Goal: Task Accomplishment & Management: Complete application form

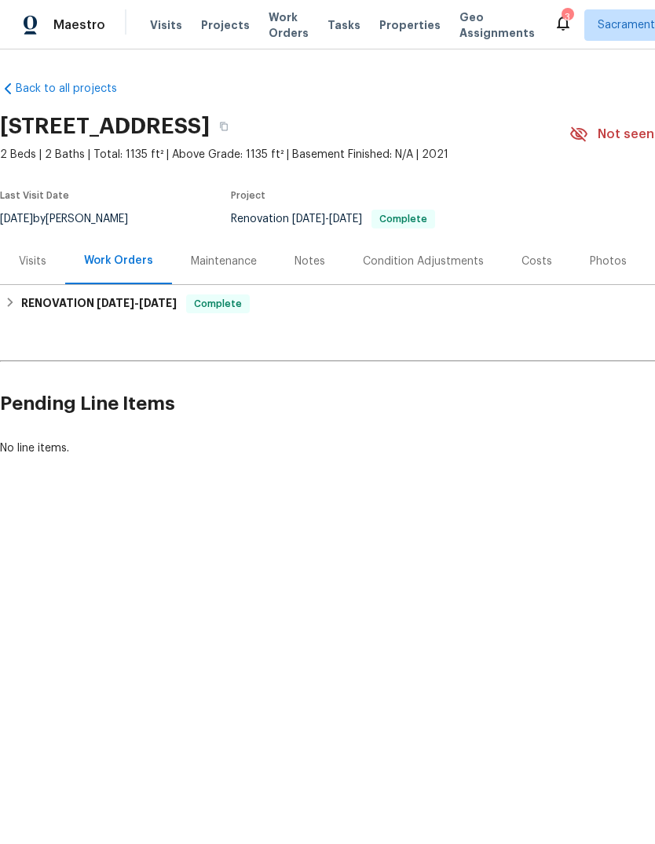
click at [37, 457] on div "Back to all projects [STREET_ADDRESS] 2 Beds | 2 Baths | Total: 1135 ft² | Abov…" at bounding box center [444, 268] width 888 height 401
click at [117, 410] on h2 "Pending Line Items" at bounding box center [395, 404] width 791 height 73
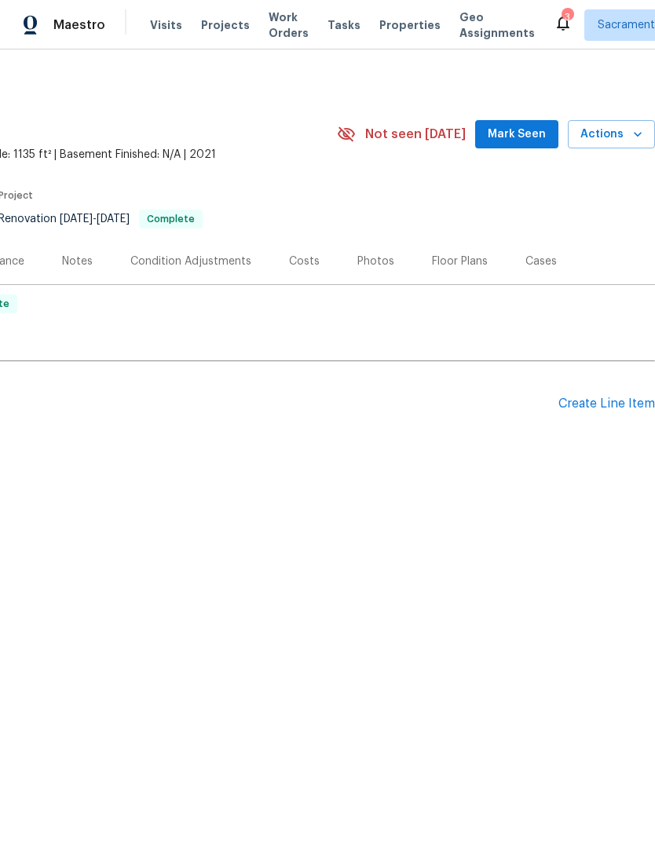
scroll to position [0, 232]
click at [604, 407] on div "Create Line Item" at bounding box center [606, 404] width 97 height 15
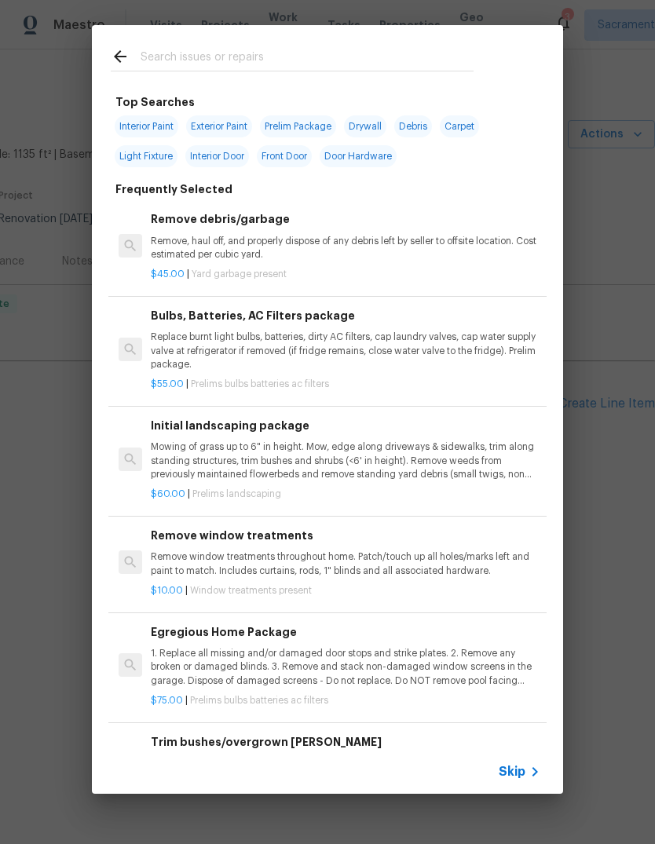
click at [214, 47] on input "text" at bounding box center [307, 59] width 333 height 24
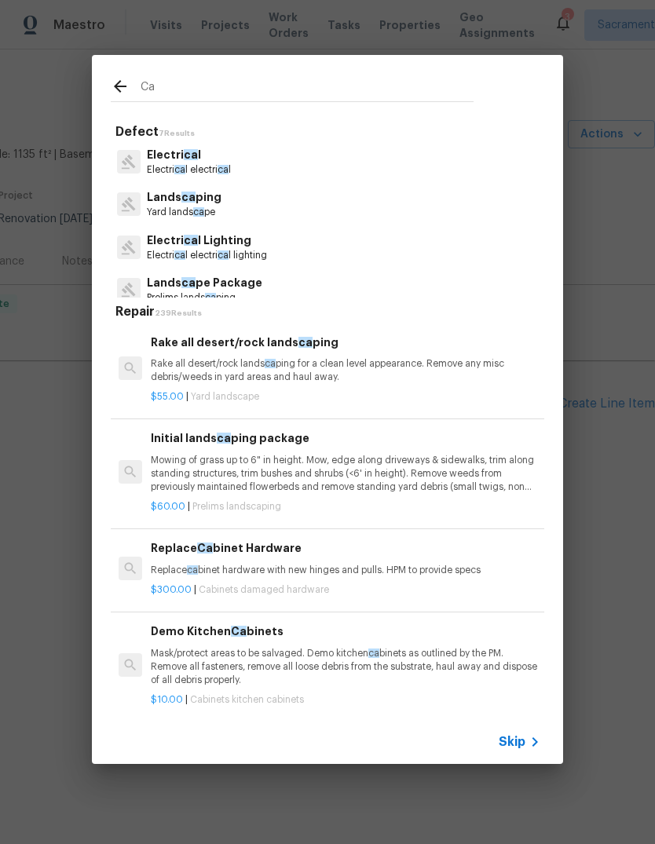
type input "C"
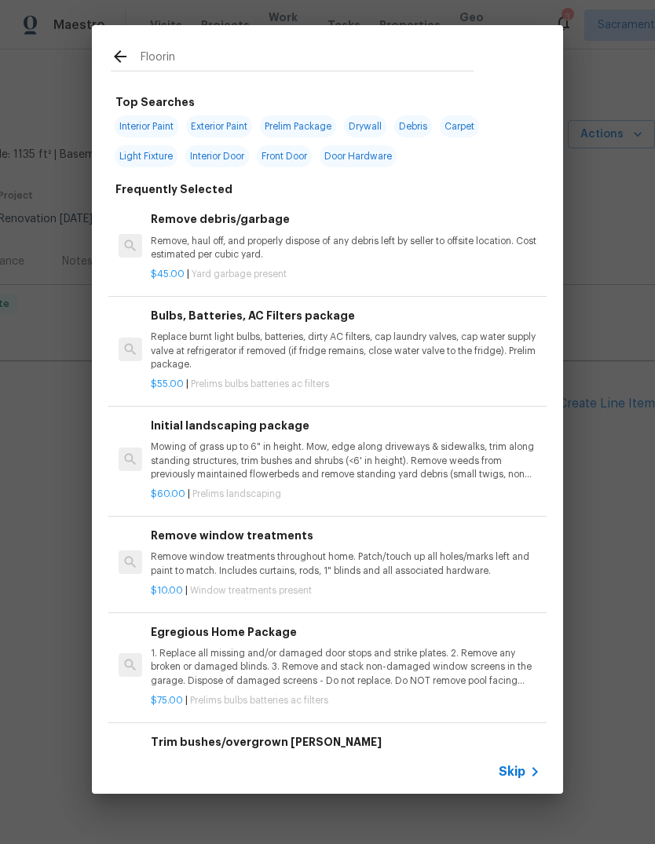
type input "Flooring"
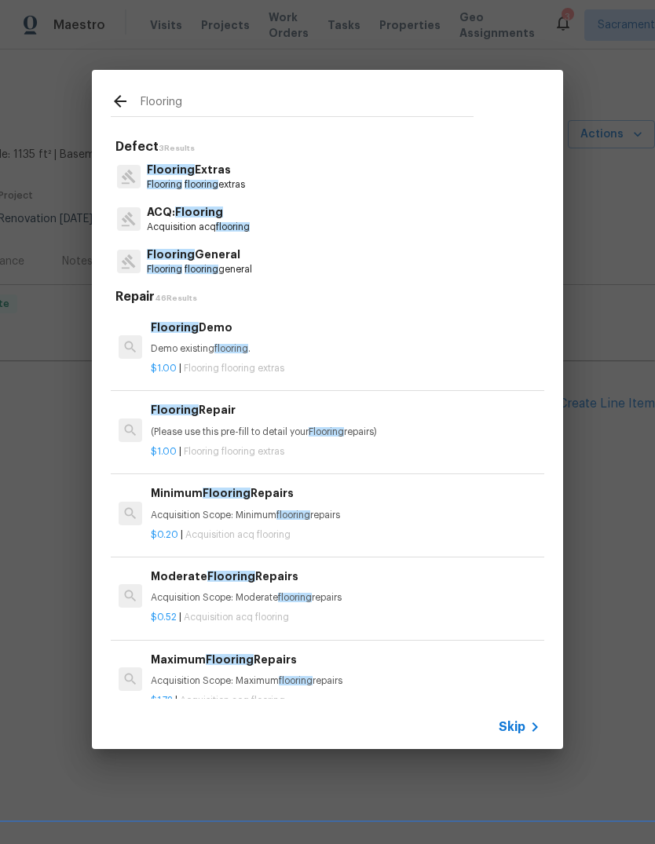
click at [252, 259] on p "Flooring General" at bounding box center [199, 255] width 105 height 16
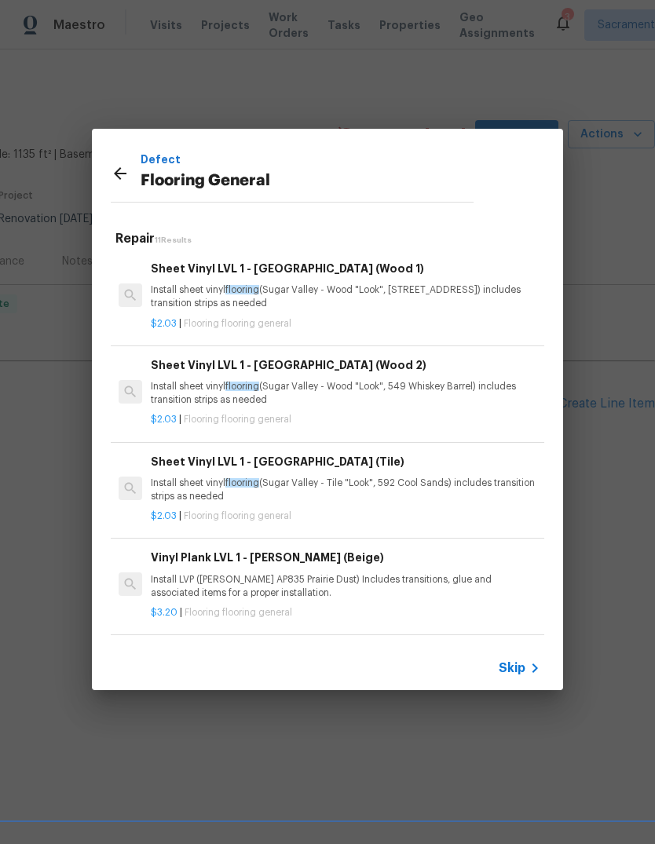
click at [525, 671] on icon at bounding box center [534, 668] width 19 height 19
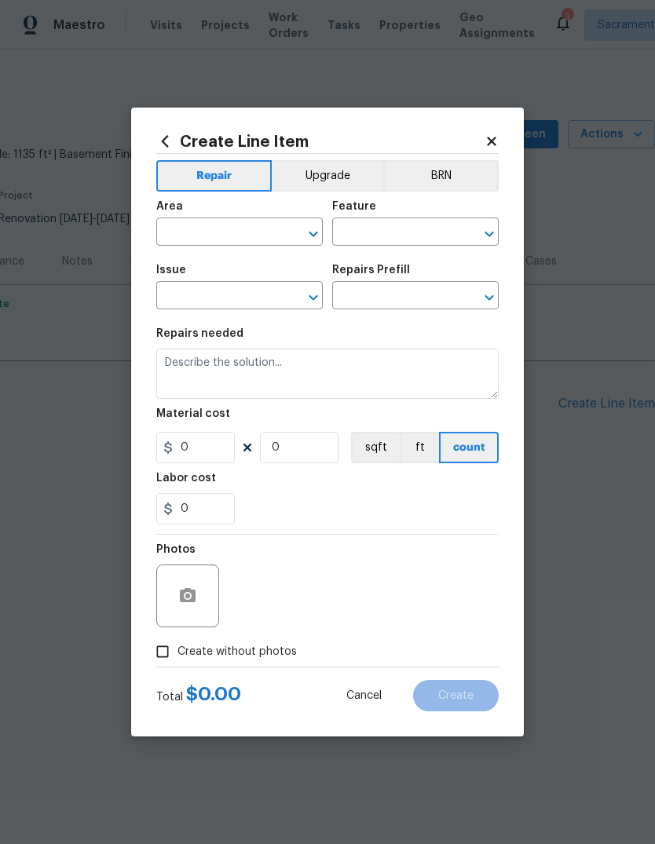
click at [230, 228] on input "text" at bounding box center [217, 234] width 123 height 24
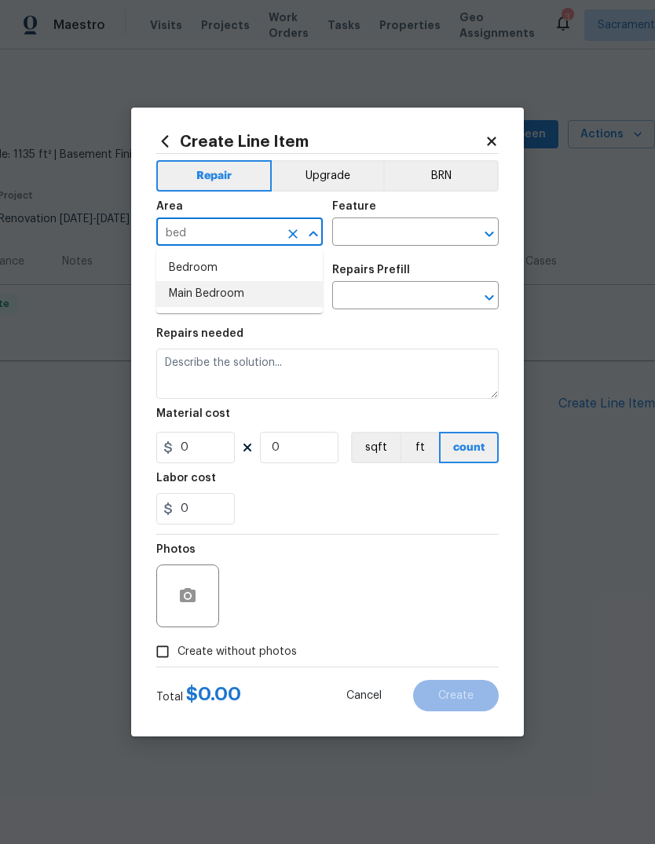
click at [220, 293] on li "Main Bedroom" at bounding box center [239, 294] width 167 height 26
type input "Main Bedroom"
click at [220, 293] on input "text" at bounding box center [217, 297] width 123 height 24
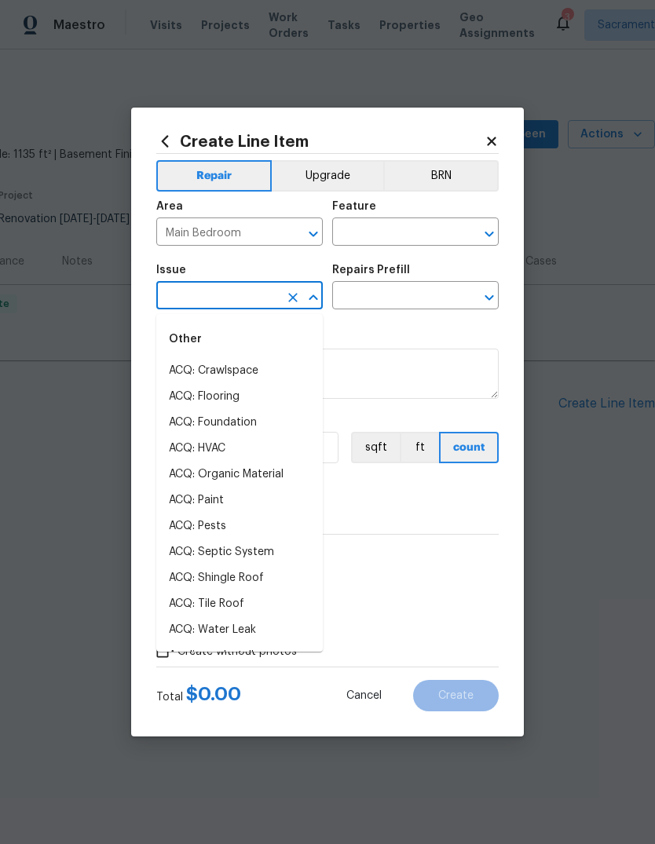
click at [238, 302] on input "text" at bounding box center [217, 297] width 123 height 24
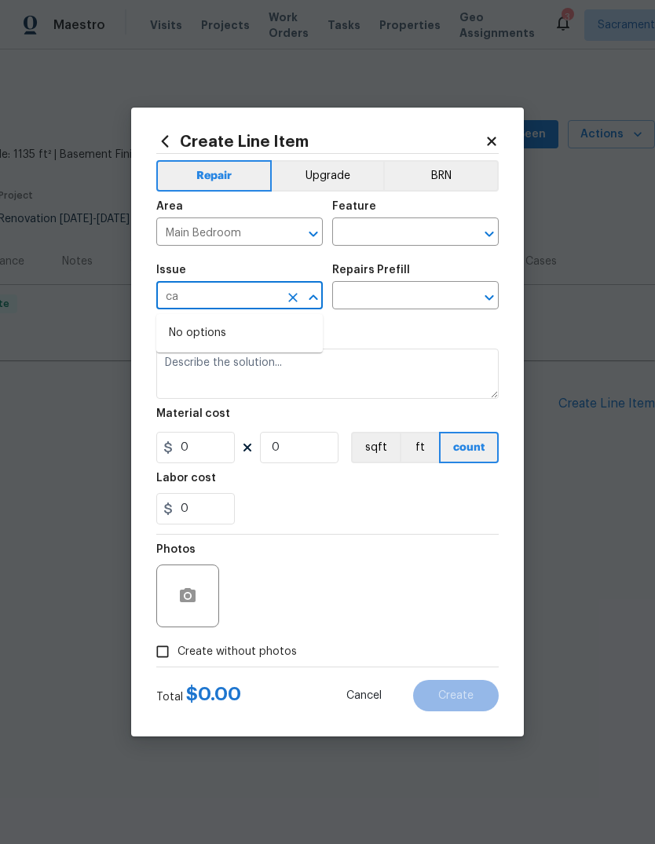
type input "c"
click at [251, 426] on li "Flooring General" at bounding box center [239, 423] width 167 height 26
type input "Flooring General"
click at [458, 232] on button "Clear" at bounding box center [469, 234] width 22 height 22
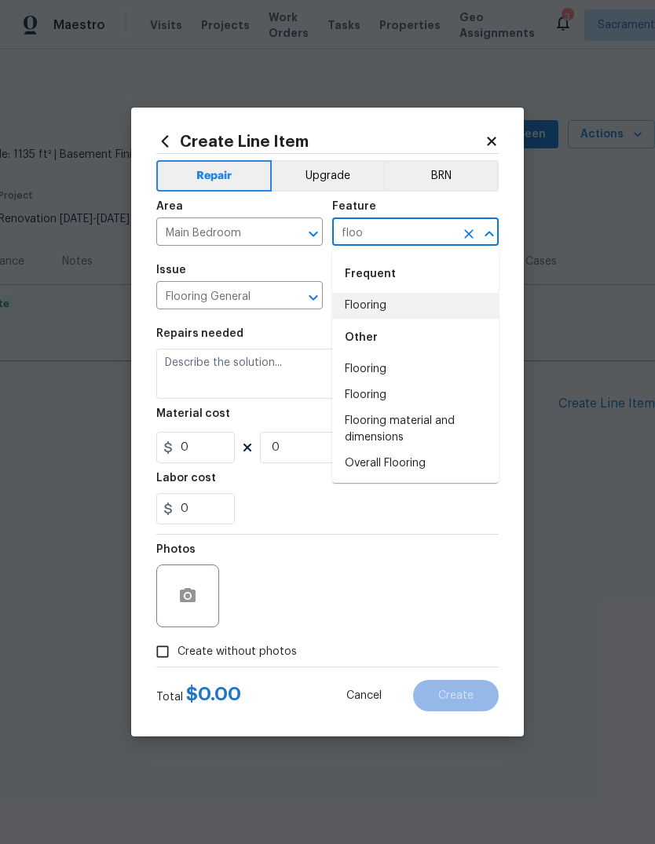
click at [400, 311] on li "Flooring" at bounding box center [415, 306] width 167 height 26
type input "Flooring"
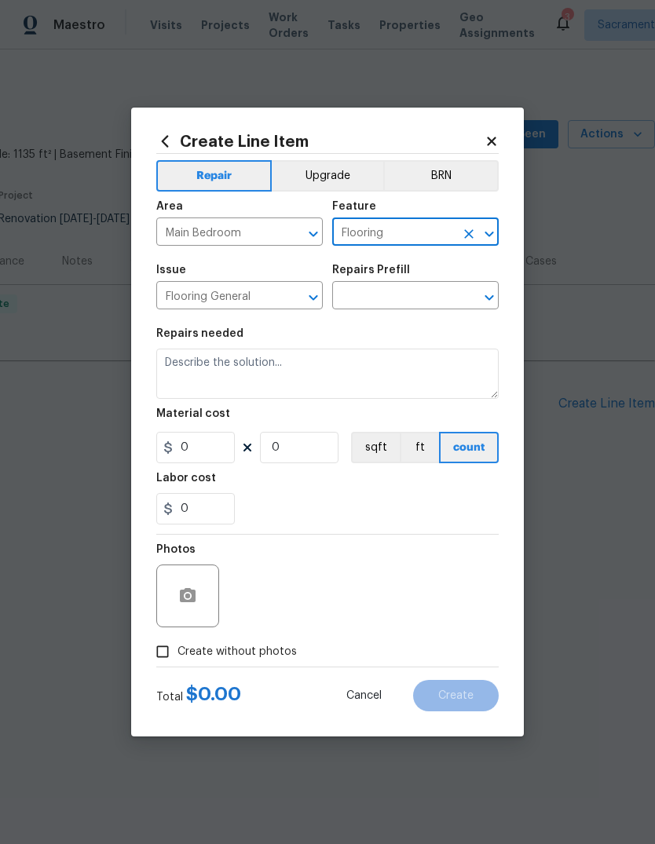
click at [498, 292] on icon "Open" at bounding box center [489, 297] width 19 height 19
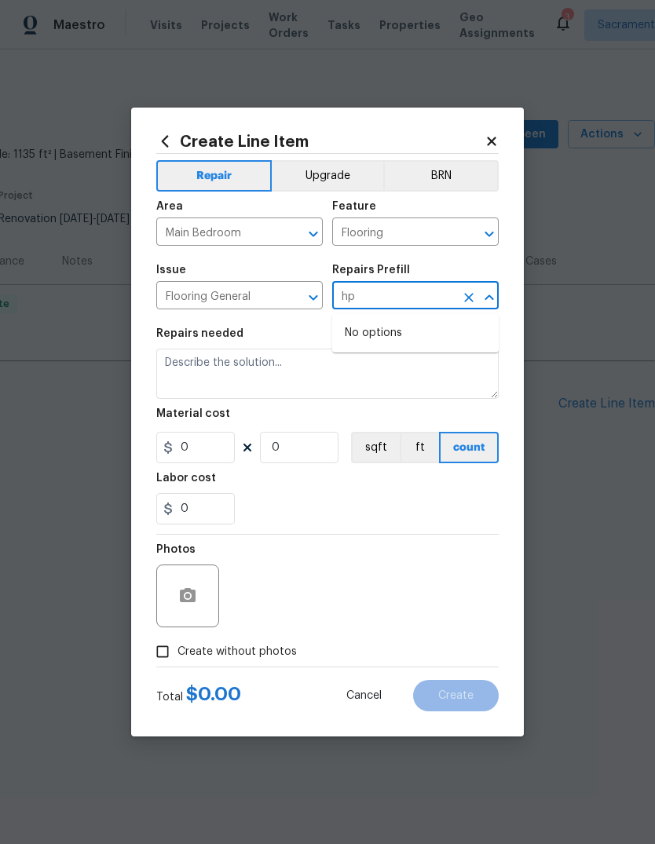
type input "h"
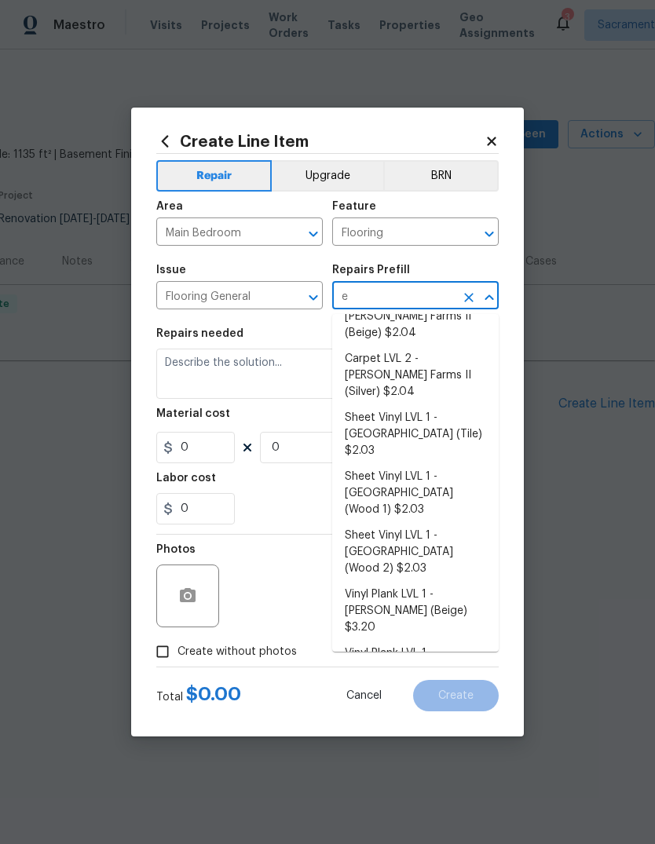
scroll to position [0, 0]
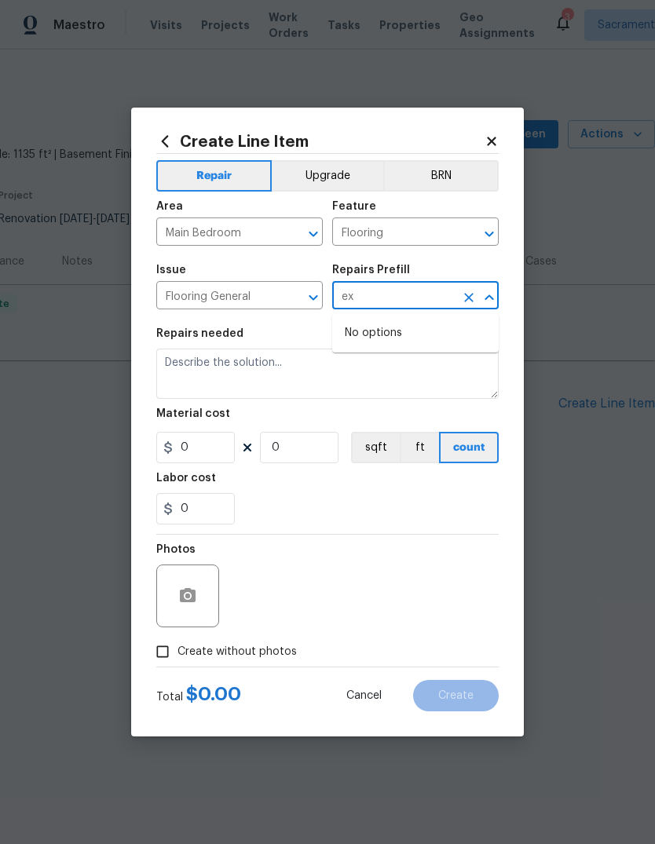
type input "e"
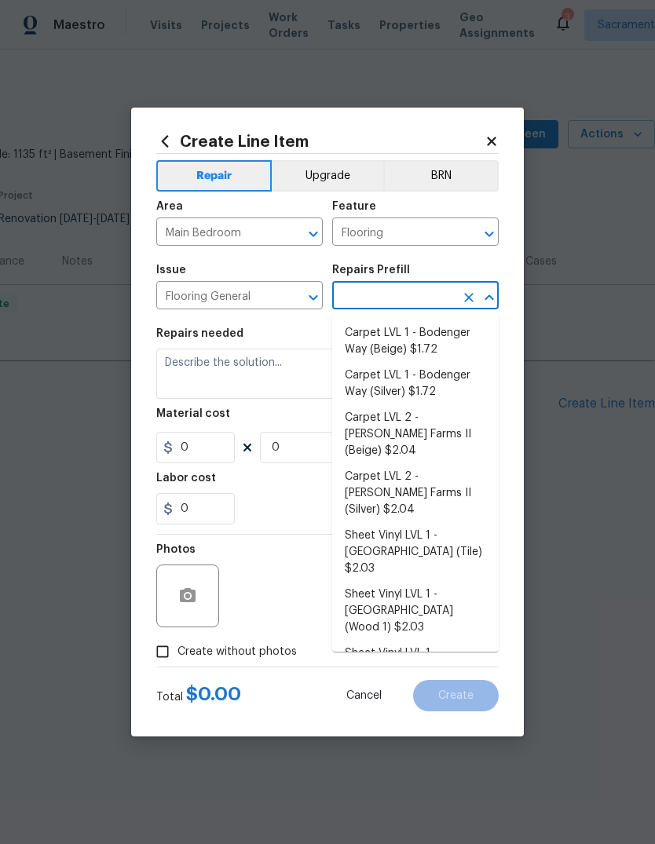
click at [423, 383] on li "Carpet LVL 1 - Bodenger Way (Silver) $1.72" at bounding box center [415, 384] width 167 height 42
type input "Carpet LVL 1 - Bodenger Way (Silver) $1.72"
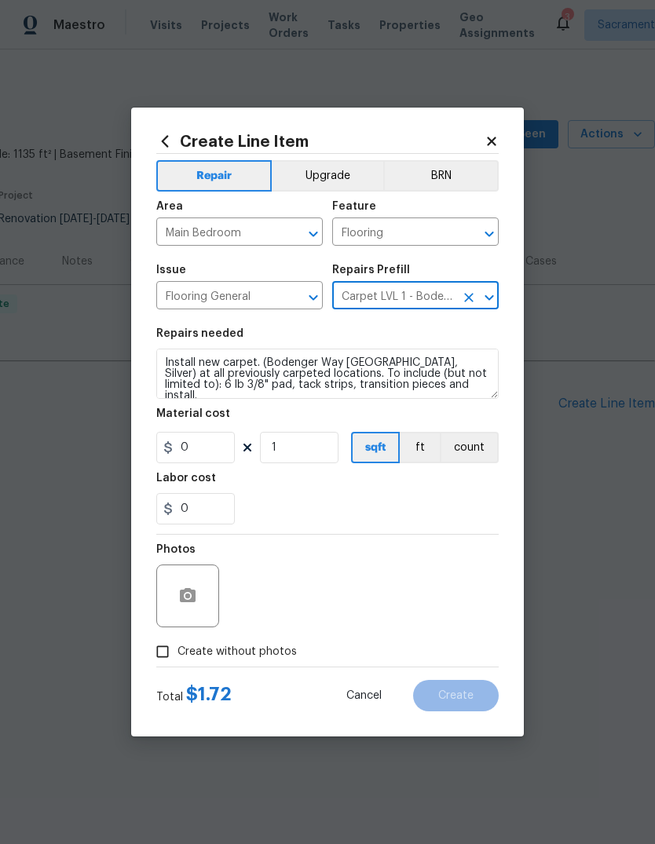
type input "Overall Flooring"
type textarea "Install new carpet. (Bodenger Way [GEOGRAPHIC_DATA], Silver) at all previously …"
type input "1"
type input "Carpet LVL 1 - Bodenger Way (Silver) $1.72"
type input "1.72"
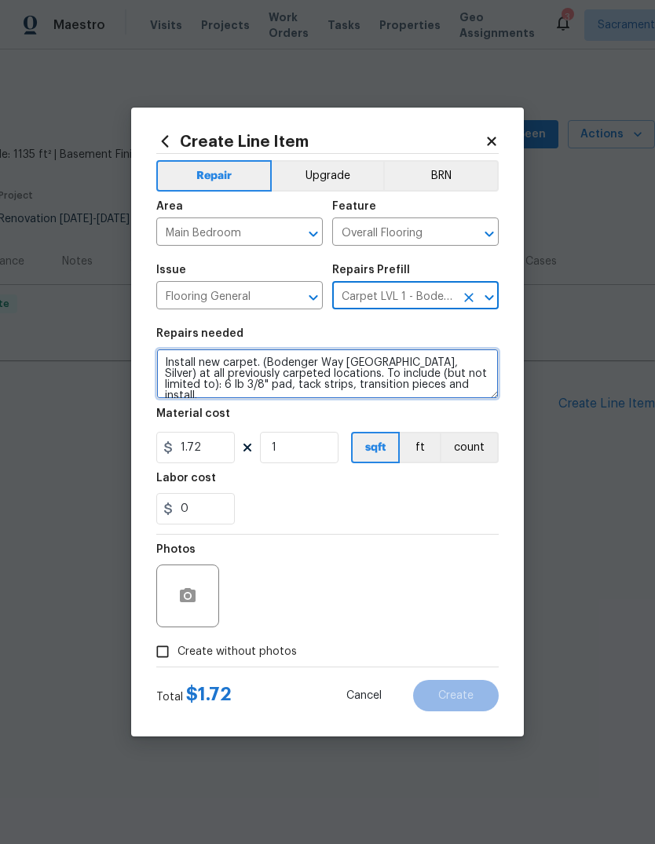
click at [443, 393] on textarea "Install new carpet. (Bodenger Way [GEOGRAPHIC_DATA], Silver) at all previously …" at bounding box center [327, 374] width 342 height 50
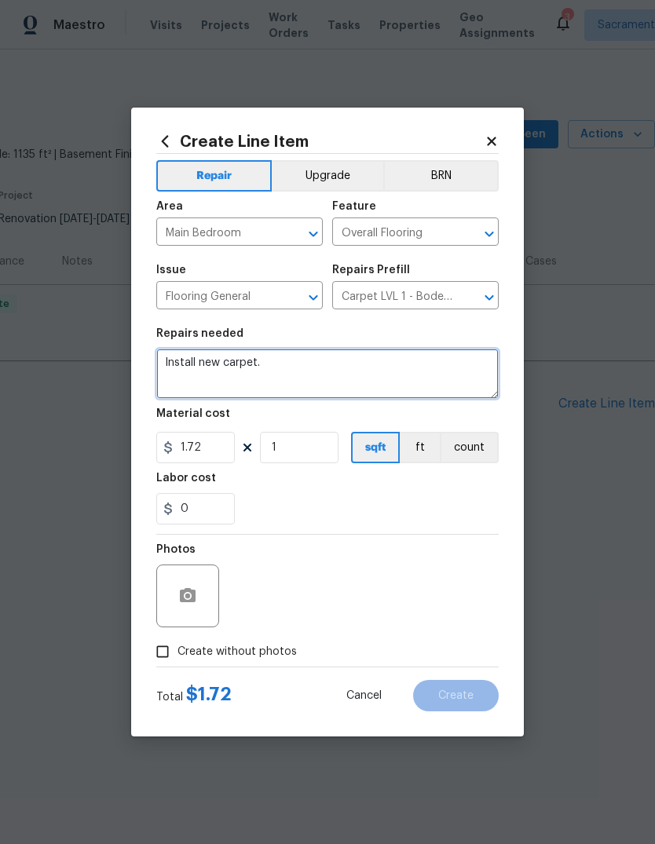
type textarea "Install new carpet."
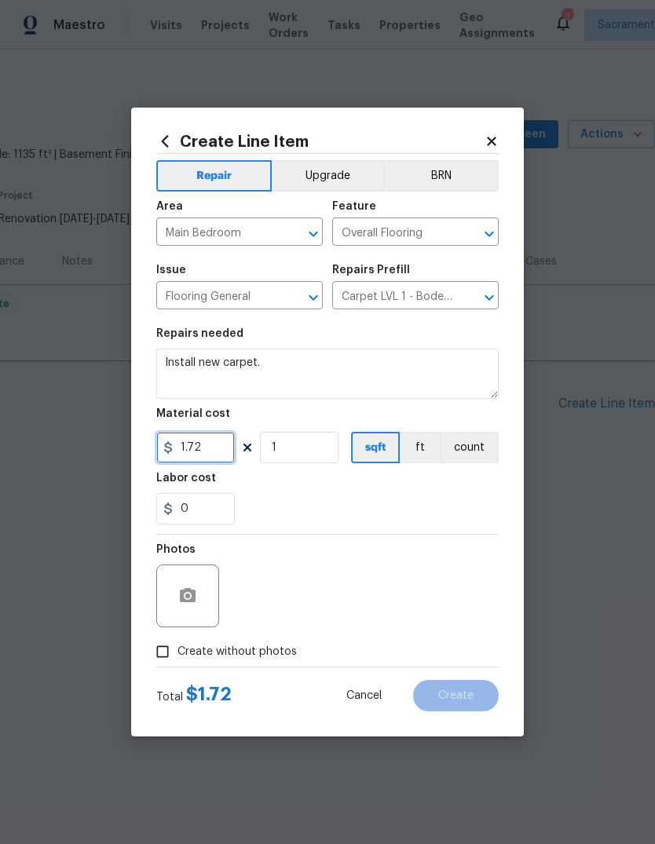
click at [205, 454] on input "1.72" at bounding box center [195, 447] width 79 height 31
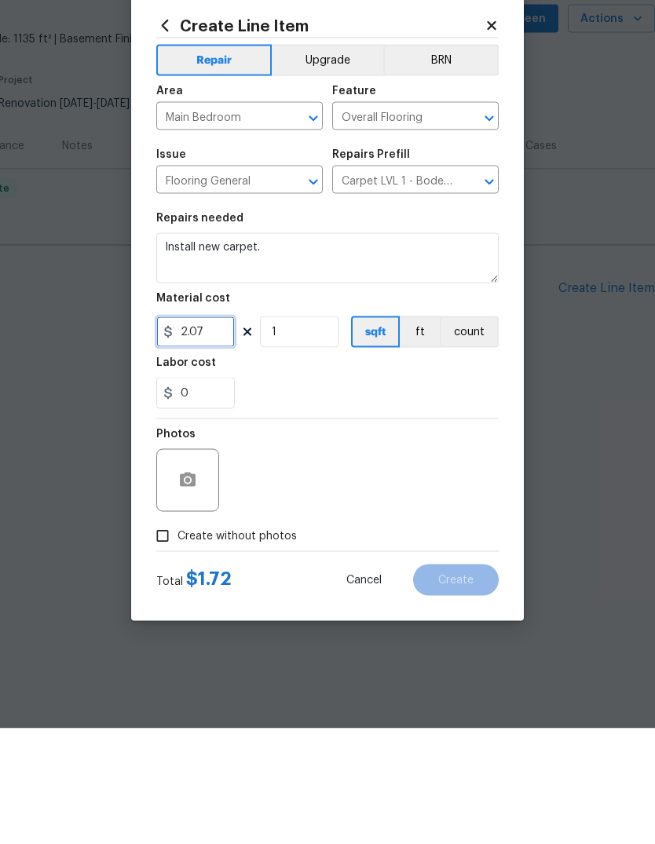
type input "2.07"
click at [192, 587] on icon "button" at bounding box center [187, 596] width 19 height 19
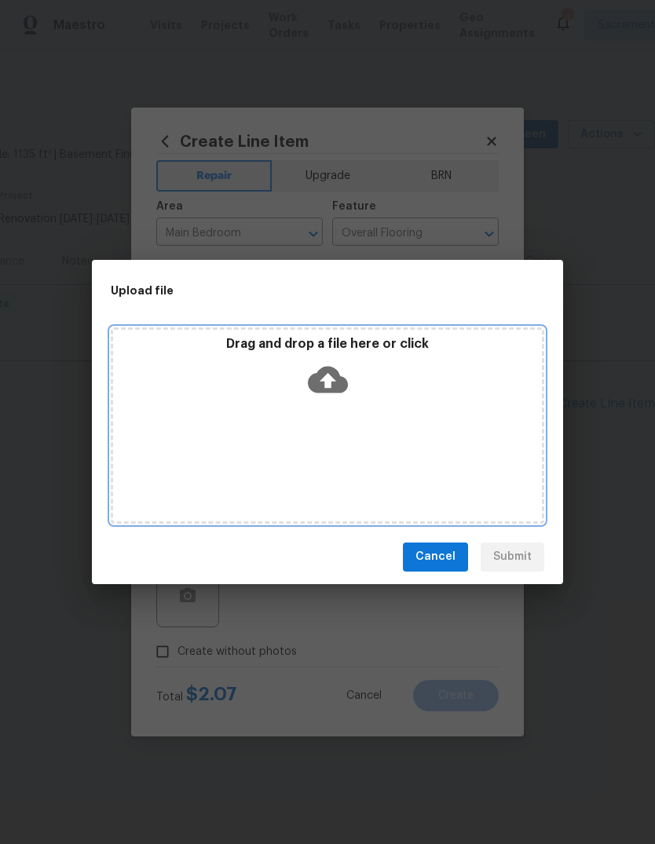
click at [341, 373] on icon at bounding box center [328, 380] width 40 height 40
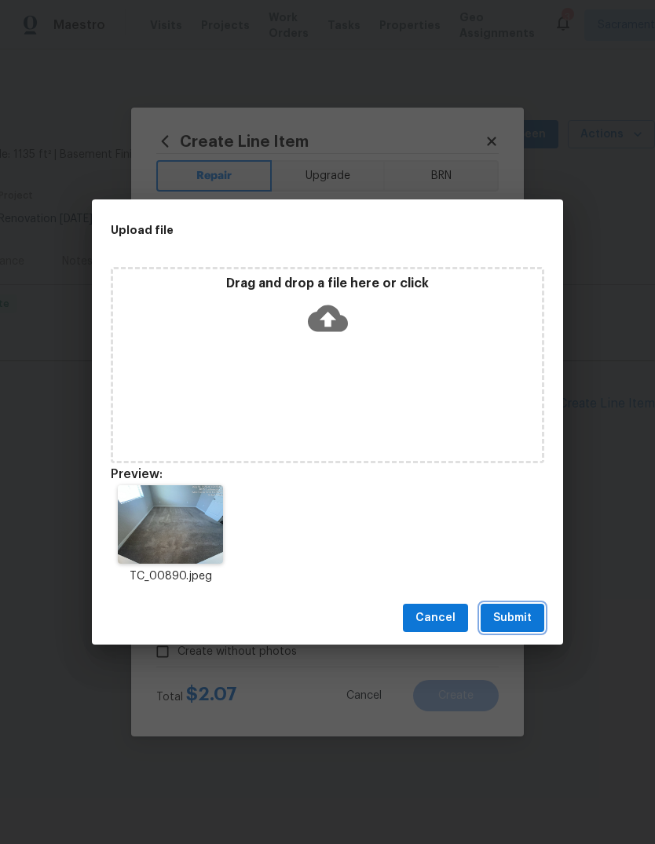
click at [516, 615] on span "Submit" at bounding box center [512, 619] width 38 height 20
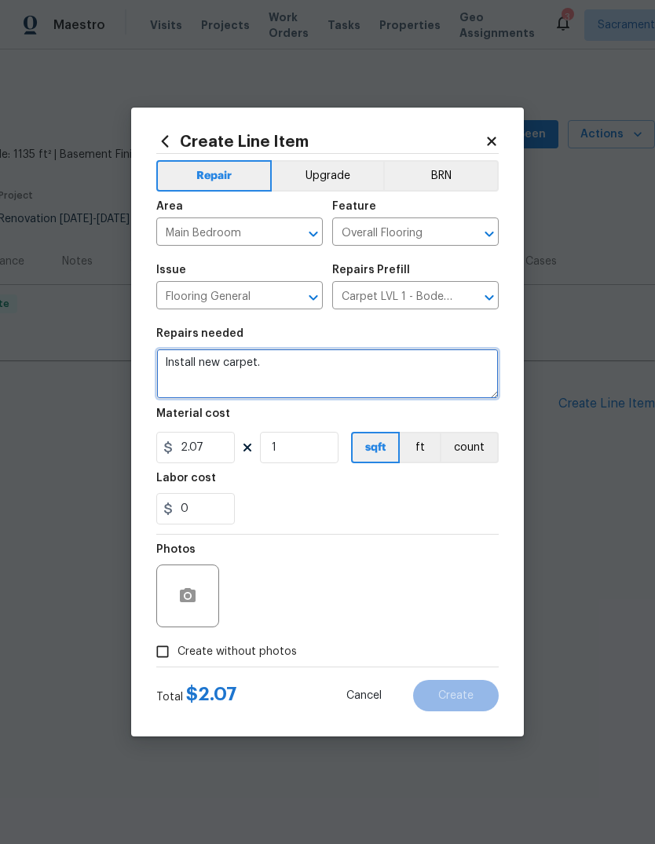
click at [201, 381] on textarea "Install new carpet." at bounding box center [327, 374] width 342 height 50
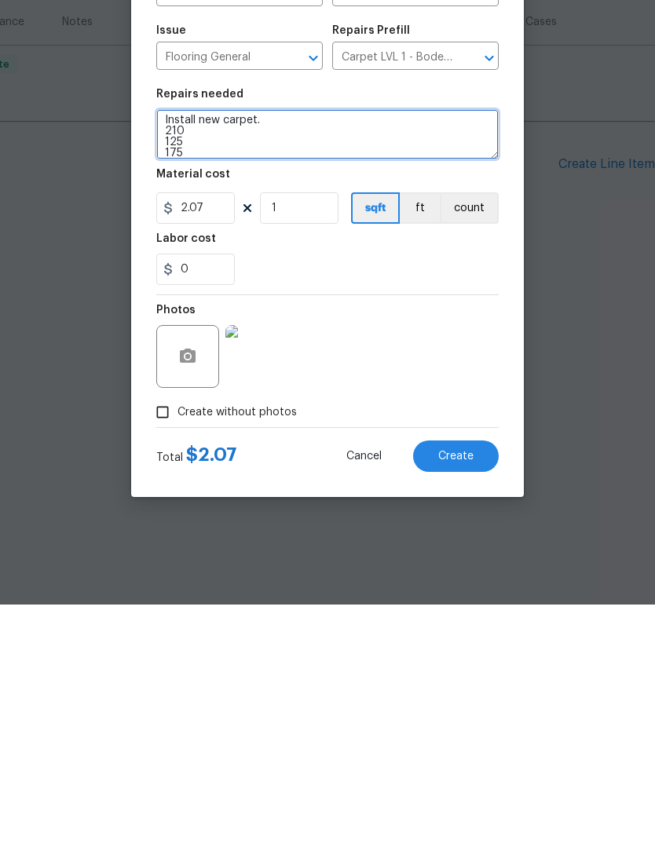
type textarea "Install new carpet. 210 125 175"
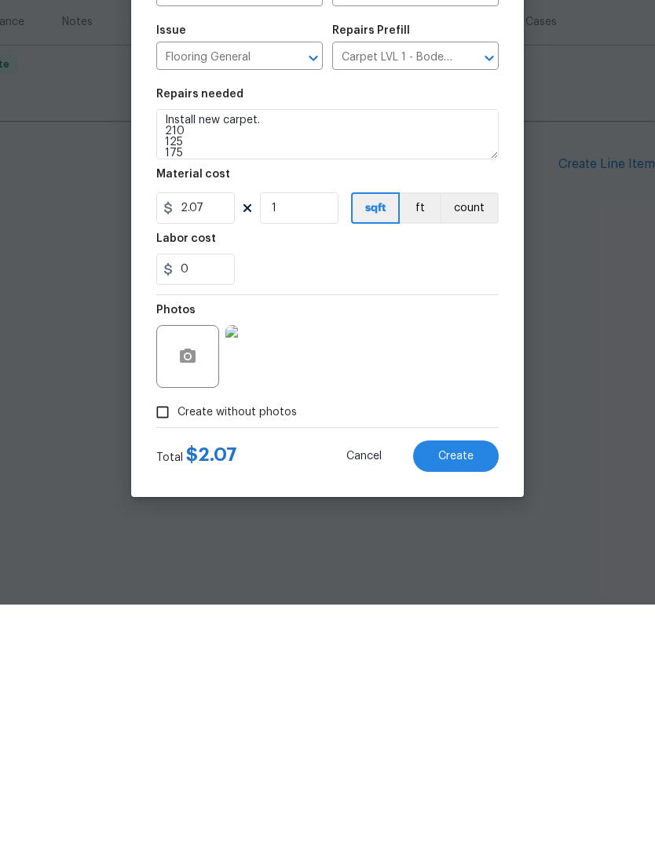
click at [467, 680] on button "Create" at bounding box center [456, 695] width 86 height 31
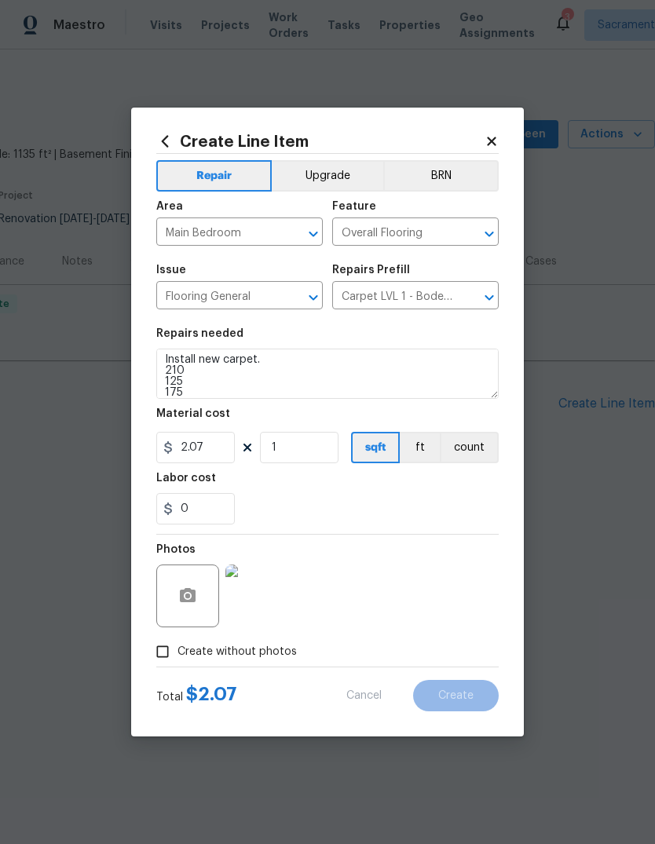
type input "0"
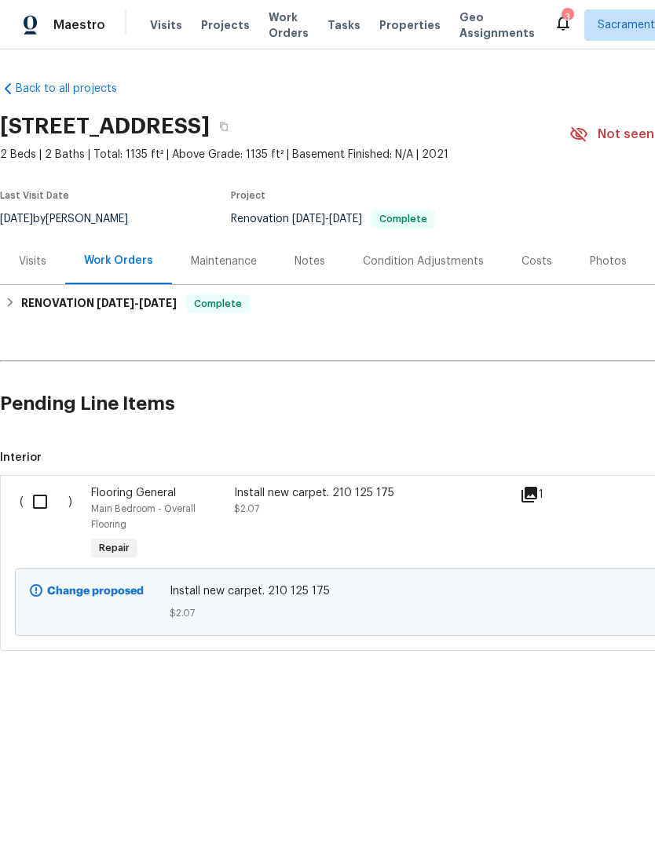
scroll to position [0, 0]
click at [329, 29] on span "Tasks" at bounding box center [344, 25] width 33 height 11
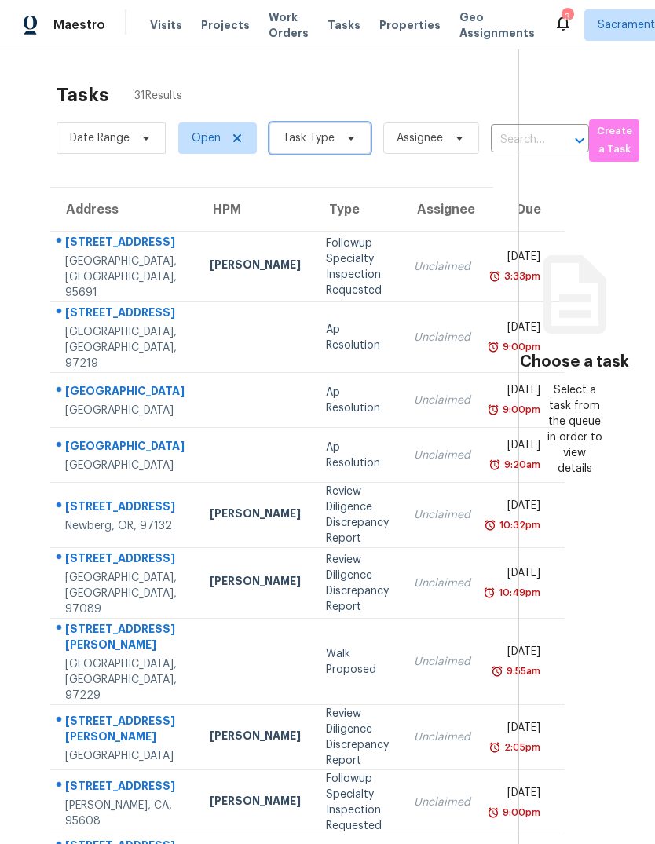
click at [345, 141] on icon at bounding box center [351, 138] width 13 height 13
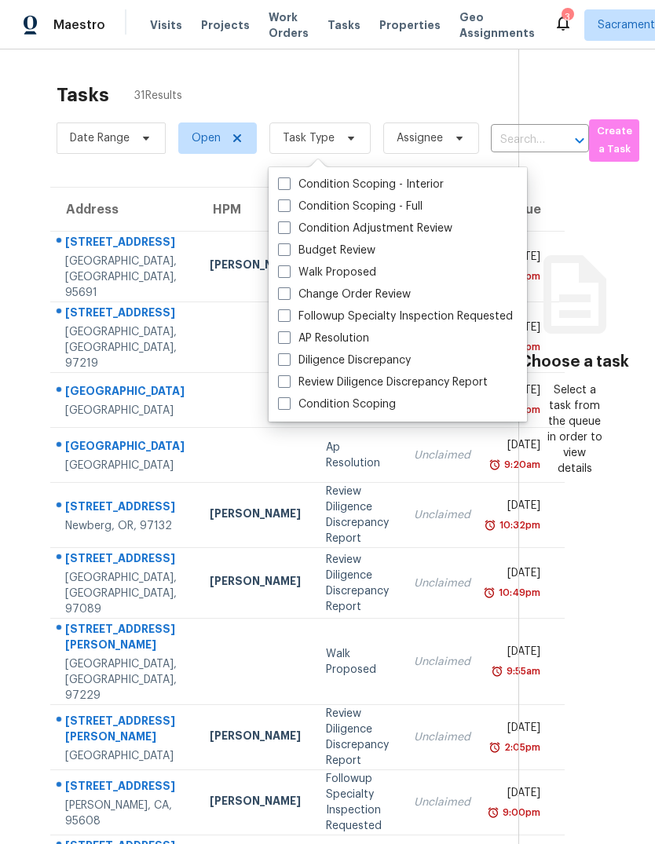
click at [346, 254] on label "Budget Review" at bounding box center [326, 251] width 97 height 16
click at [288, 253] on input "Budget Review" at bounding box center [283, 248] width 10 height 10
checkbox input "true"
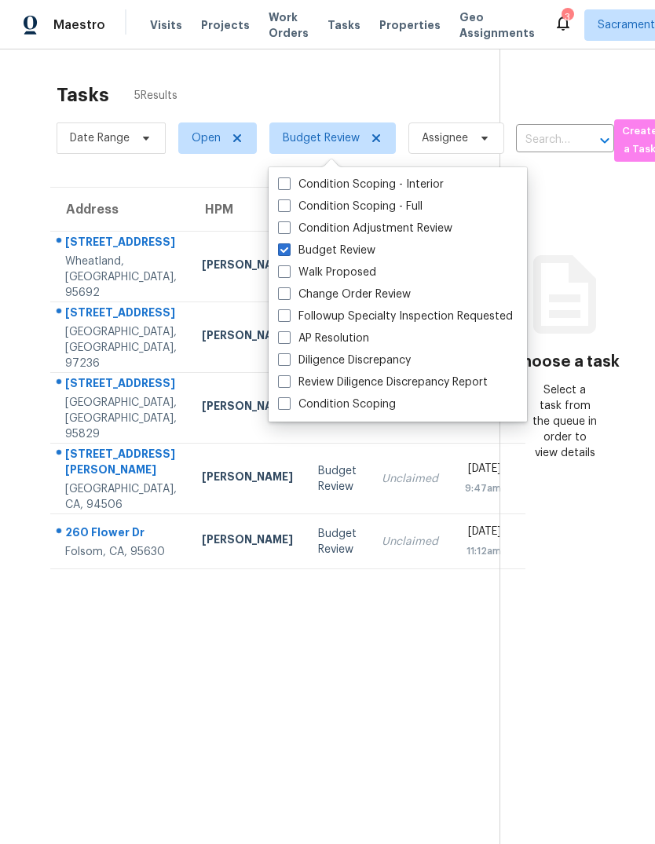
click at [416, 767] on section "Tasks 5 Results Date Range Open Budget Review Assignee ​ Create a Task Address …" at bounding box center [262, 484] width 474 height 819
